Goal: Information Seeking & Learning: Understand process/instructions

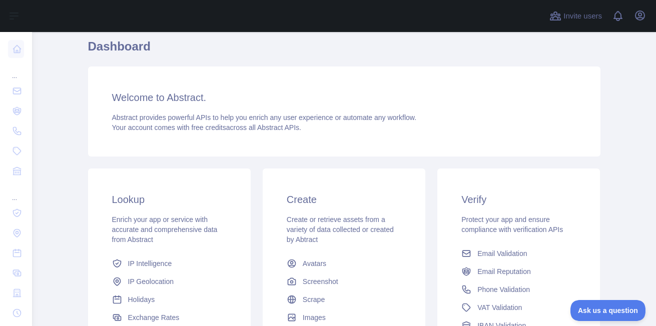
scroll to position [37, 0]
click at [139, 99] on h3 "Welcome to Abstract." at bounding box center [344, 98] width 464 height 14
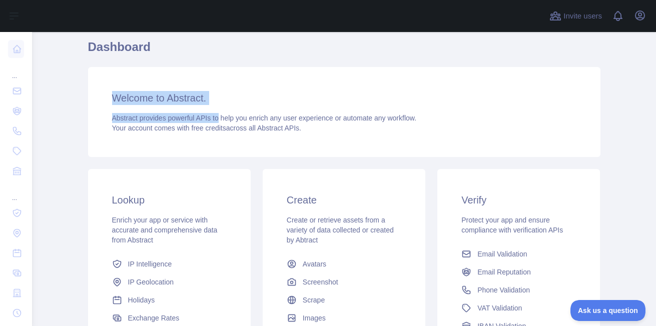
drag, startPoint x: 139, startPoint y: 99, endPoint x: 205, endPoint y: 114, distance: 67.2
click at [205, 114] on div "Welcome to Abstract. Abstract provides powerful APIs to help you enrich any use…" at bounding box center [344, 112] width 512 height 90
drag, startPoint x: 205, startPoint y: 114, endPoint x: 204, endPoint y: 102, distance: 12.0
click at [204, 102] on h3 "Welcome to Abstract." at bounding box center [344, 98] width 464 height 14
drag, startPoint x: 204, startPoint y: 102, endPoint x: 117, endPoint y: 99, distance: 87.1
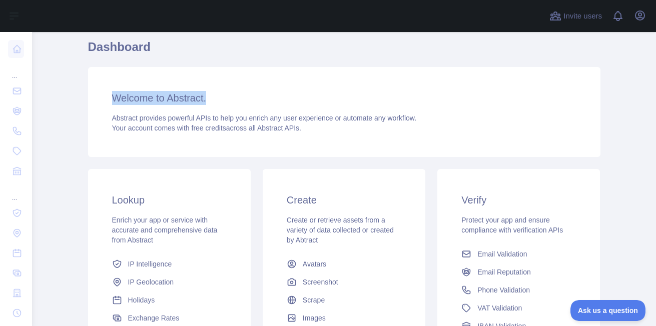
click at [117, 99] on h3 "Welcome to Abstract." at bounding box center [344, 98] width 464 height 14
drag, startPoint x: 117, startPoint y: 99, endPoint x: 228, endPoint y: 101, distance: 111.1
click at [228, 101] on h3 "Welcome to Abstract." at bounding box center [344, 98] width 464 height 14
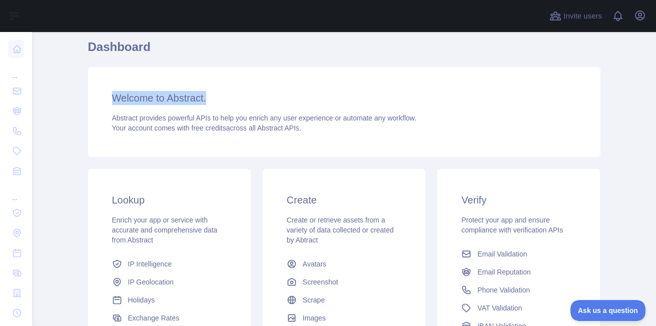
drag, startPoint x: 228, startPoint y: 101, endPoint x: 129, endPoint y: 96, distance: 99.2
click at [129, 96] on h3 "Welcome to Abstract." at bounding box center [344, 98] width 464 height 14
drag, startPoint x: 129, startPoint y: 96, endPoint x: 231, endPoint y: 99, distance: 102.1
click at [231, 99] on h3 "Welcome to Abstract." at bounding box center [344, 98] width 464 height 14
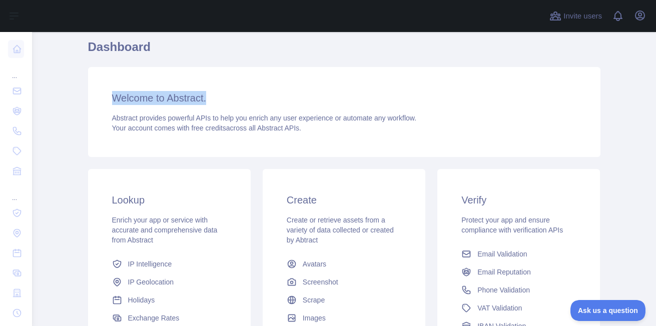
click at [231, 99] on h3 "Welcome to Abstract." at bounding box center [344, 98] width 464 height 14
drag, startPoint x: 231, startPoint y: 99, endPoint x: 141, endPoint y: 95, distance: 90.6
click at [141, 95] on h3 "Welcome to Abstract." at bounding box center [344, 98] width 464 height 14
drag, startPoint x: 141, startPoint y: 95, endPoint x: 208, endPoint y: 100, distance: 67.7
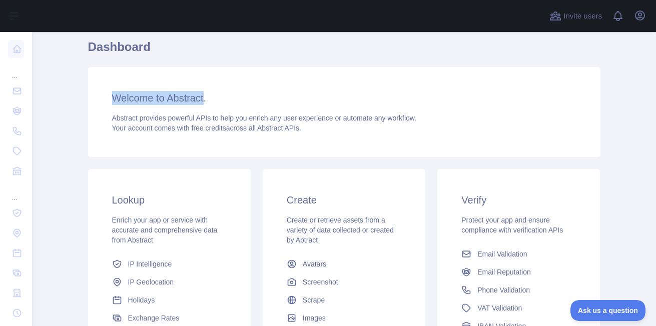
click at [208, 100] on h3 "Welcome to Abstract." at bounding box center [344, 98] width 464 height 14
drag, startPoint x: 208, startPoint y: 100, endPoint x: 153, endPoint y: 100, distance: 55.5
click at [153, 100] on h3 "Welcome to Abstract." at bounding box center [344, 98] width 464 height 14
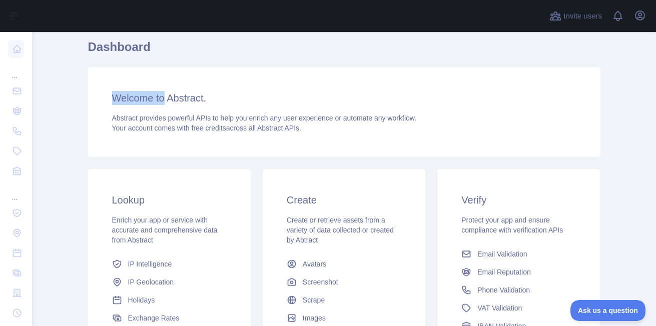
drag, startPoint x: 153, startPoint y: 100, endPoint x: 126, endPoint y: 98, distance: 27.1
click at [126, 98] on h3 "Welcome to Abstract." at bounding box center [344, 98] width 464 height 14
drag, startPoint x: 126, startPoint y: 98, endPoint x: 173, endPoint y: 95, distance: 47.6
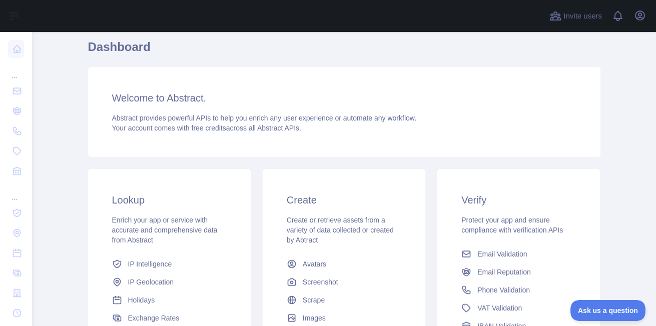
click at [173, 95] on h3 "Welcome to Abstract." at bounding box center [344, 98] width 464 height 14
drag, startPoint x: 173, startPoint y: 95, endPoint x: 165, endPoint y: 98, distance: 8.5
click at [165, 98] on h3 "Welcome to Abstract." at bounding box center [344, 98] width 464 height 14
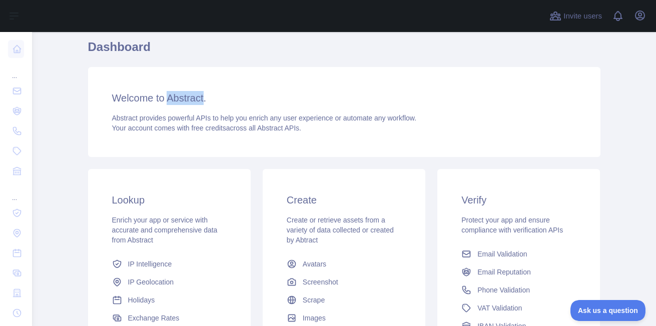
click at [165, 98] on h3 "Welcome to Abstract." at bounding box center [344, 98] width 464 height 14
drag, startPoint x: 165, startPoint y: 98, endPoint x: 209, endPoint y: 97, distance: 43.5
click at [209, 97] on h3 "Welcome to Abstract." at bounding box center [344, 98] width 464 height 14
drag, startPoint x: 209, startPoint y: 97, endPoint x: 122, endPoint y: 97, distance: 87.0
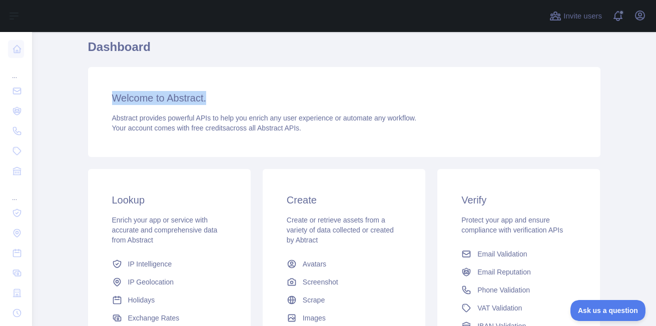
click at [122, 97] on h3 "Welcome to Abstract." at bounding box center [344, 98] width 464 height 14
drag, startPoint x: 122, startPoint y: 97, endPoint x: 202, endPoint y: 95, distance: 80.1
click at [202, 95] on h3 "Welcome to Abstract." at bounding box center [344, 98] width 464 height 14
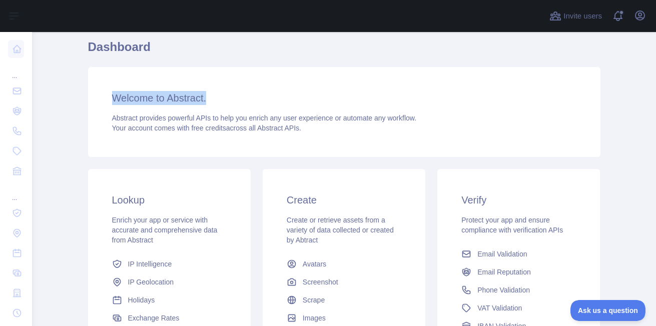
drag, startPoint x: 202, startPoint y: 95, endPoint x: 126, endPoint y: 96, distance: 76.0
click at [126, 96] on h3 "Welcome to Abstract." at bounding box center [344, 98] width 464 height 14
drag, startPoint x: 126, startPoint y: 96, endPoint x: 206, endPoint y: 102, distance: 80.7
click at [206, 102] on h3 "Welcome to Abstract." at bounding box center [344, 98] width 464 height 14
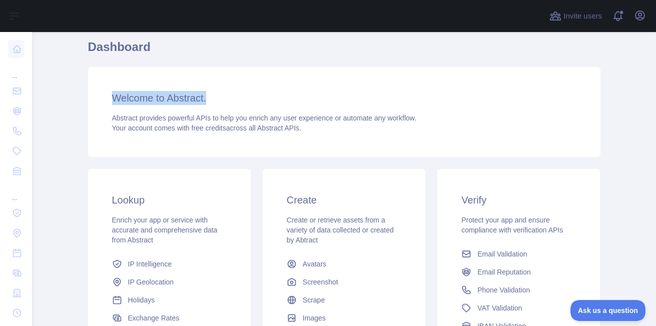
click at [206, 102] on h3 "Welcome to Abstract." at bounding box center [344, 98] width 464 height 14
click at [141, 105] on div "Welcome to Abstract. Abstract provides powerful APIs to help you enrich any use…" at bounding box center [344, 112] width 512 height 90
drag, startPoint x: 141, startPoint y: 105, endPoint x: 131, endPoint y: 96, distance: 14.2
click at [131, 96] on div "Welcome to Abstract. Abstract provides powerful APIs to help you enrich any use…" at bounding box center [344, 112] width 512 height 90
click at [131, 96] on h3 "Welcome to Abstract." at bounding box center [344, 98] width 464 height 14
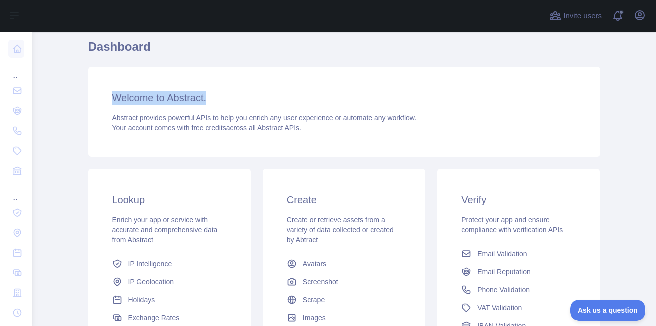
drag, startPoint x: 131, startPoint y: 96, endPoint x: 218, endPoint y: 98, distance: 87.6
click at [218, 98] on h3 "Welcome to Abstract." at bounding box center [344, 98] width 464 height 14
drag, startPoint x: 218, startPoint y: 98, endPoint x: 155, endPoint y: 98, distance: 63.5
click at [155, 98] on h3 "Welcome to Abstract." at bounding box center [344, 98] width 464 height 14
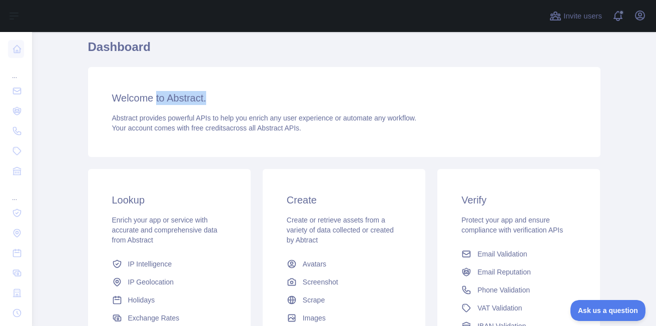
click at [155, 98] on h3 "Welcome to Abstract." at bounding box center [344, 98] width 464 height 14
drag, startPoint x: 155, startPoint y: 98, endPoint x: 124, endPoint y: 102, distance: 30.8
click at [124, 102] on h3 "Welcome to Abstract." at bounding box center [344, 98] width 464 height 14
drag, startPoint x: 124, startPoint y: 102, endPoint x: 209, endPoint y: 101, distance: 85.0
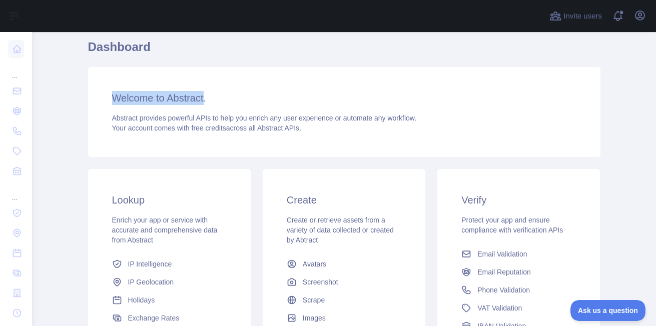
click at [209, 101] on h3 "Welcome to Abstract." at bounding box center [344, 98] width 464 height 14
drag, startPoint x: 209, startPoint y: 101, endPoint x: 135, endPoint y: 102, distance: 74.0
click at [135, 102] on h3 "Welcome to Abstract." at bounding box center [344, 98] width 464 height 14
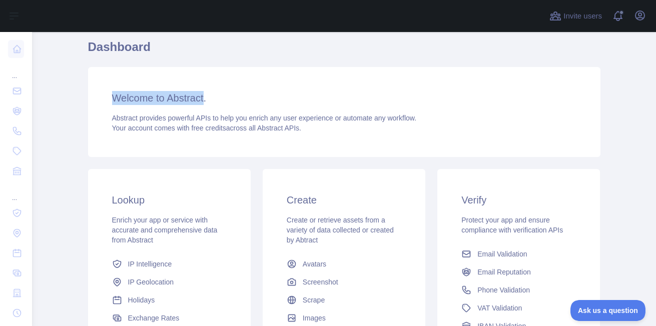
drag, startPoint x: 135, startPoint y: 102, endPoint x: 217, endPoint y: 104, distance: 82.1
click at [217, 104] on h3 "Welcome to Abstract." at bounding box center [344, 98] width 464 height 14
click at [308, 128] on div "Abstract provides powerful APIs to help you enrich any user experience or autom…" at bounding box center [344, 123] width 464 height 20
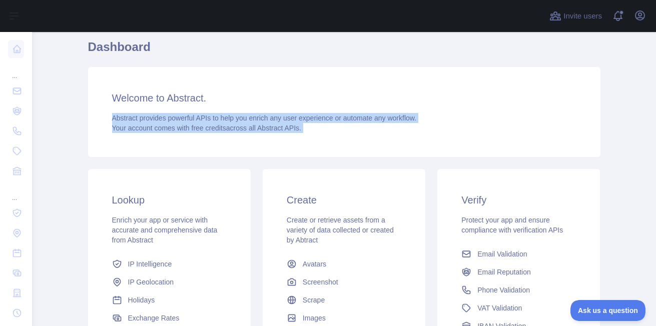
drag, startPoint x: 308, startPoint y: 128, endPoint x: 119, endPoint y: 120, distance: 189.8
click at [119, 120] on div "Abstract provides powerful APIs to help you enrich any user experience or autom…" at bounding box center [344, 123] width 464 height 20
click at [119, 120] on span "Abstract provides powerful APIs to help you enrich any user experience or autom…" at bounding box center [264, 118] width 305 height 8
drag, startPoint x: 119, startPoint y: 120, endPoint x: 317, endPoint y: 138, distance: 199.4
click at [317, 138] on div "Welcome to Abstract. Abstract provides powerful APIs to help you enrich any use…" at bounding box center [344, 112] width 512 height 90
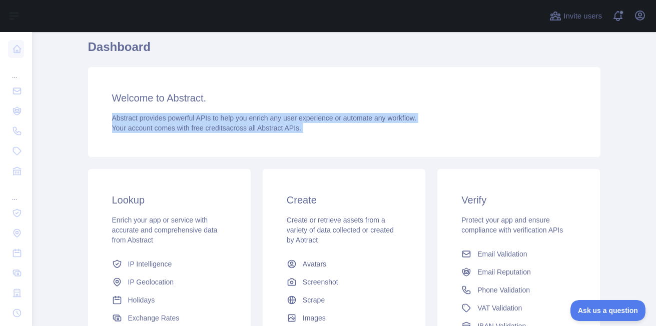
click at [317, 138] on div "Welcome to Abstract. Abstract provides powerful APIs to help you enrich any use…" at bounding box center [344, 112] width 512 height 90
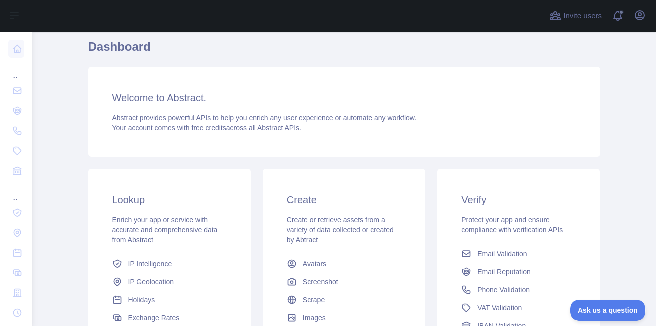
click at [129, 122] on span "Abstract provides powerful APIs to help you enrich any user experience or autom…" at bounding box center [264, 118] width 305 height 8
drag, startPoint x: 129, startPoint y: 122, endPoint x: 127, endPoint y: 117, distance: 5.2
click at [127, 117] on span "Abstract provides powerful APIs to help you enrich any user experience or autom…" at bounding box center [264, 118] width 305 height 8
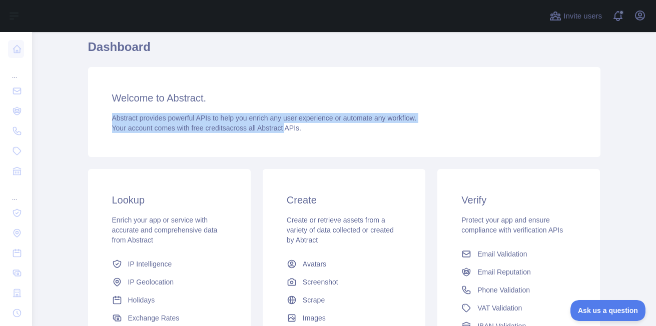
drag, startPoint x: 127, startPoint y: 117, endPoint x: 275, endPoint y: 134, distance: 149.5
click at [275, 134] on div "Welcome to Abstract. Abstract provides powerful APIs to help you enrich any use…" at bounding box center [344, 112] width 512 height 90
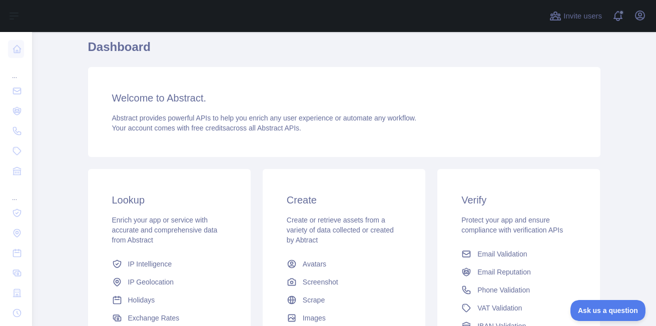
drag, startPoint x: 275, startPoint y: 134, endPoint x: 298, endPoint y: 128, distance: 23.3
click at [298, 128] on div "Abstract provides powerful APIs to help you enrich any user experience or autom…" at bounding box center [344, 123] width 464 height 20
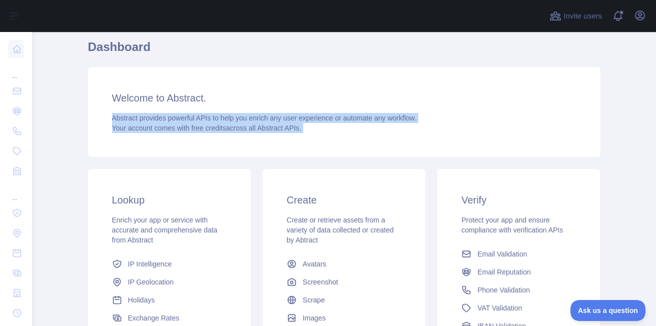
drag, startPoint x: 298, startPoint y: 128, endPoint x: 130, endPoint y: 117, distance: 167.9
click at [130, 117] on div "Abstract provides powerful APIs to help you enrich any user experience or autom…" at bounding box center [344, 123] width 464 height 20
click at [130, 117] on span "Abstract provides powerful APIs to help you enrich any user experience or autom…" at bounding box center [264, 118] width 305 height 8
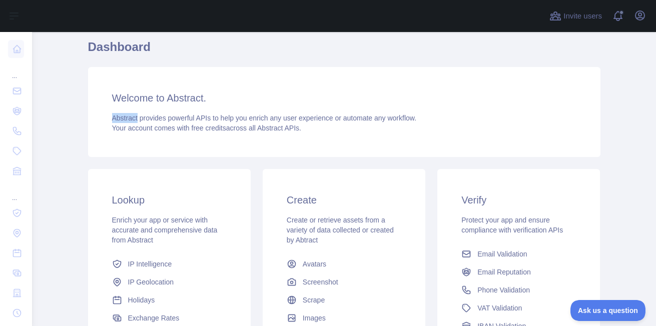
click at [130, 117] on span "Abstract provides powerful APIs to help you enrich any user experience or autom…" at bounding box center [264, 118] width 305 height 8
drag
click at [298, 133] on div "Abstract provides powerful APIs to help you enrich any user experience or autom…" at bounding box center [344, 123] width 464 height 20
click at [121, 126] on div "Abstract provides powerful APIs to help you enrich any user experience or autom…" at bounding box center [344, 123] width 464 height 20
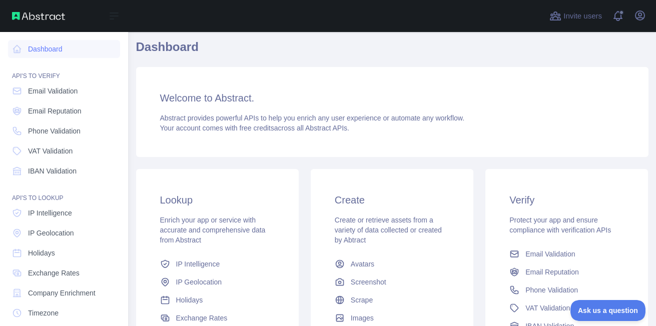
click at [72, 141] on nav "Dashboard API'S TO VERIFY Email Validation Email Reputation Phone Validation VA…" at bounding box center [64, 228] width 112 height 392
click at [65, 135] on span "Phone Validation" at bounding box center [54, 131] width 53 height 10
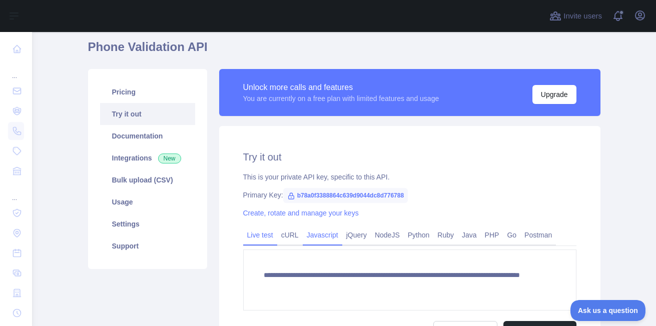
click at [311, 238] on link "Javascript" at bounding box center [323, 235] width 40 height 16
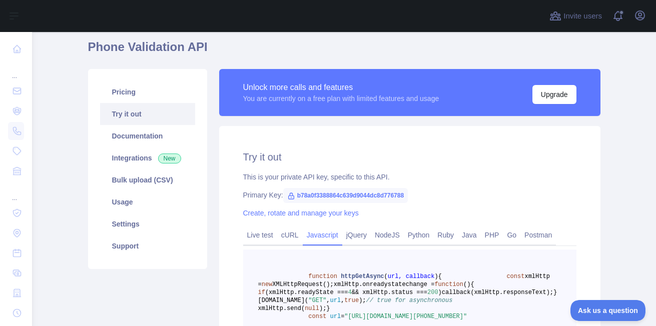
click at [311, 238] on link "Javascript" at bounding box center [323, 235] width 40 height 16
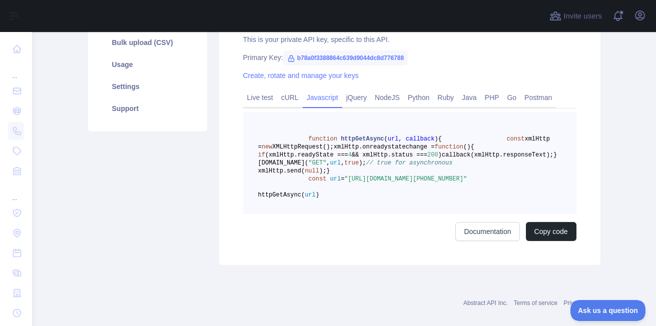
scroll to position [175, 0]
click at [416, 99] on link "Python" at bounding box center [419, 97] width 30 height 16
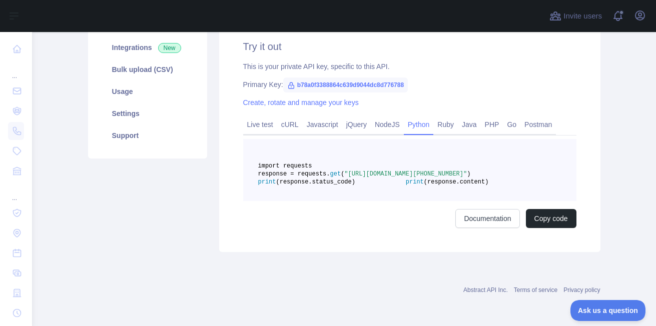
scroll to position [172, 0]
click at [536, 219] on button "Copy code" at bounding box center [551, 218] width 51 height 19
drag, startPoint x: 446, startPoint y: 162, endPoint x: 384, endPoint y: 159, distance: 62.1
click at [384, 159] on pre "import requests response = requests. get ( "[URL][DOMAIN_NAME][PHONE_NUMBER]" )…" at bounding box center [409, 170] width 333 height 62
copy span "[URL][DOMAIN_NAME][PHONE_NUMBER]"
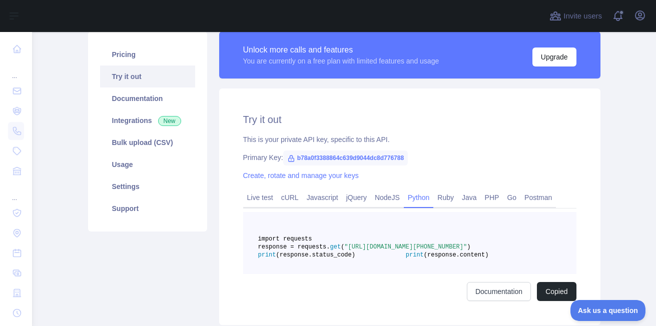
scroll to position [109, 0]
